Goal: Transaction & Acquisition: Purchase product/service

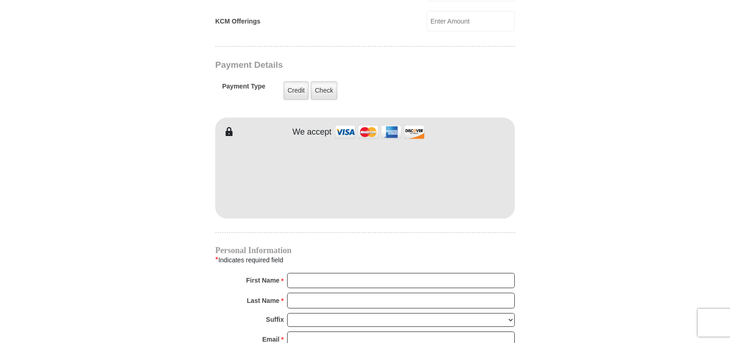
scroll to position [711, 0]
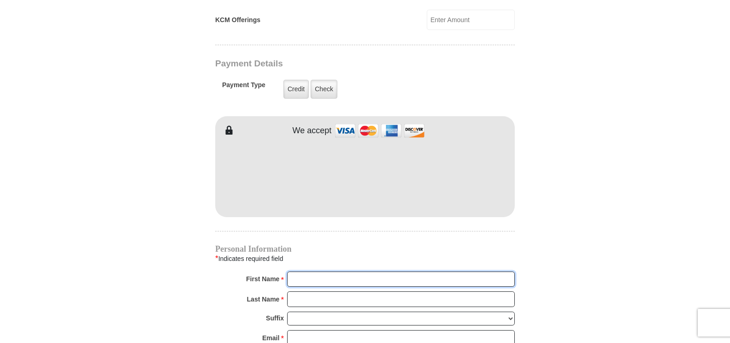
click at [310, 271] on input "First Name *" at bounding box center [401, 279] width 228 height 16
type input "[PERSON_NAME]"
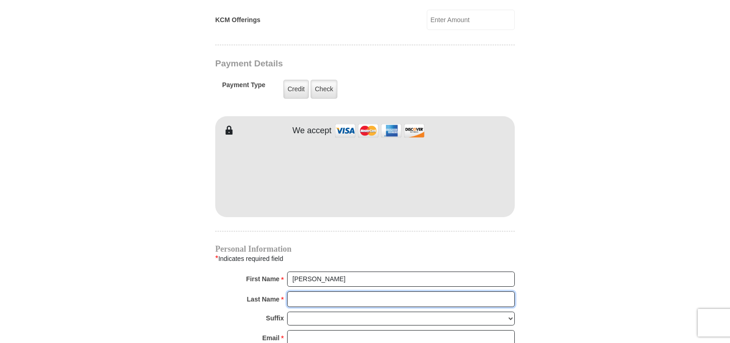
type input "[PERSON_NAME]"
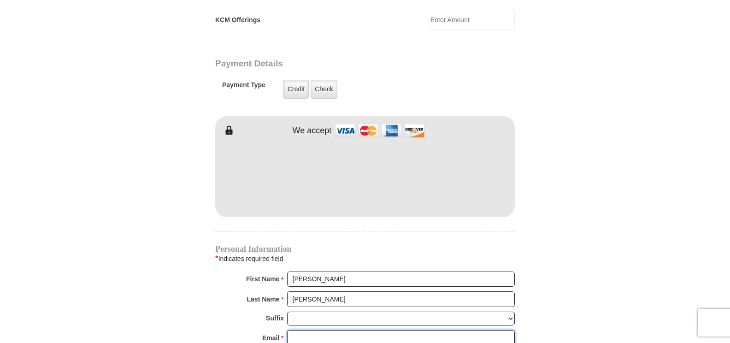
type input "[EMAIL_ADDRESS][DOMAIN_NAME]"
type input "[STREET_ADDRESS][PERSON_NAME]"
type input "[GEOGRAPHIC_DATA]"
select select "OH"
type input "43725"
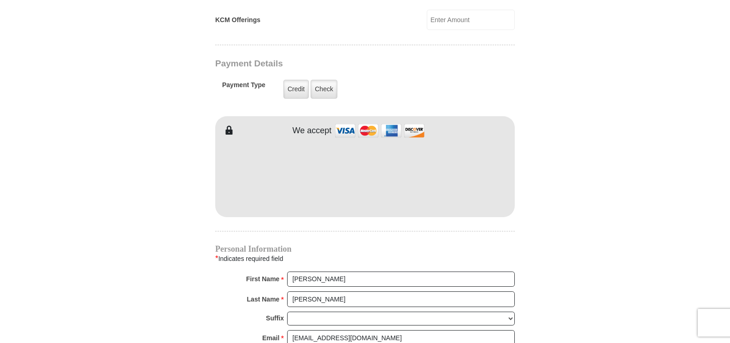
type input "7404351066"
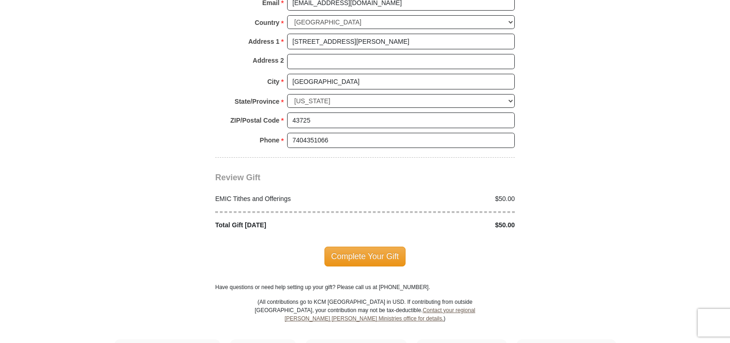
scroll to position [1049, 0]
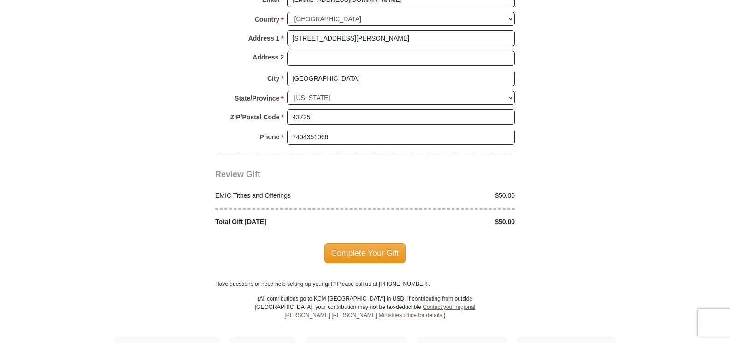
click at [369, 243] on span "Complete Your Gift" at bounding box center [365, 252] width 82 height 19
